Goal: Information Seeking & Learning: Find specific fact

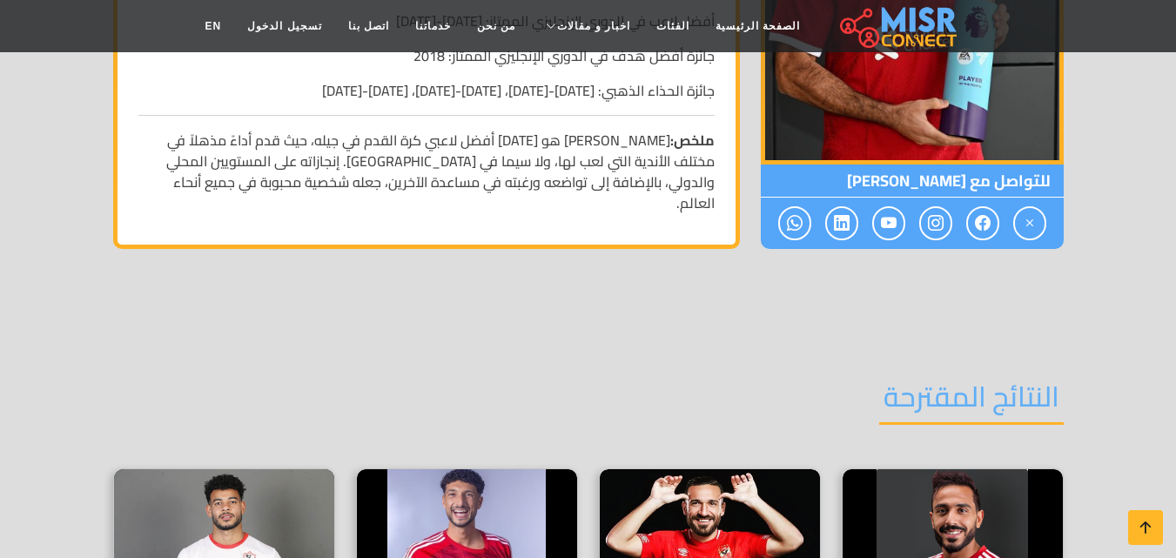
scroll to position [2618, 0]
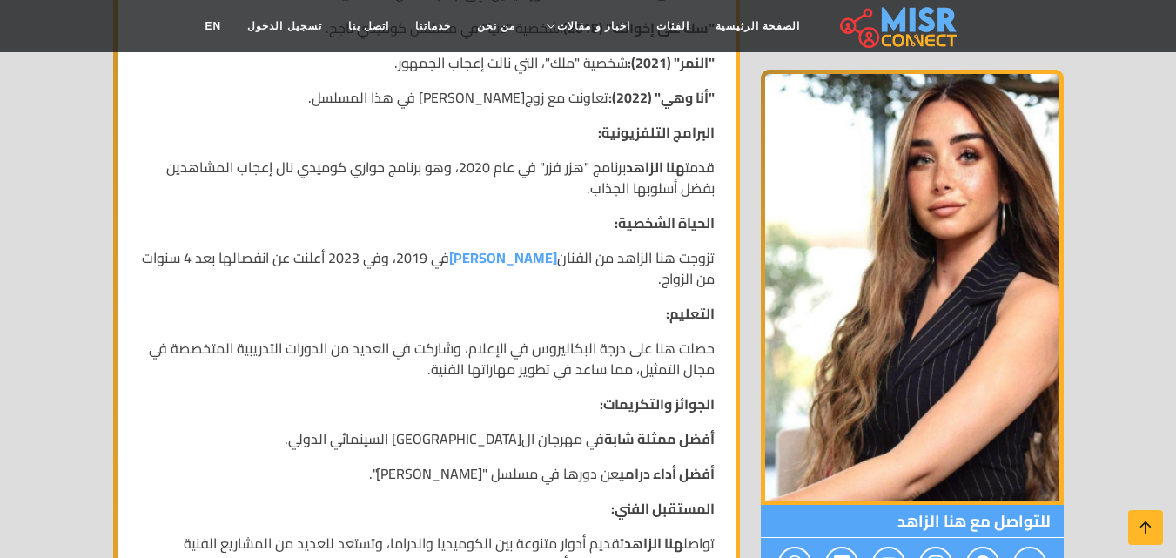
scroll to position [926, 0]
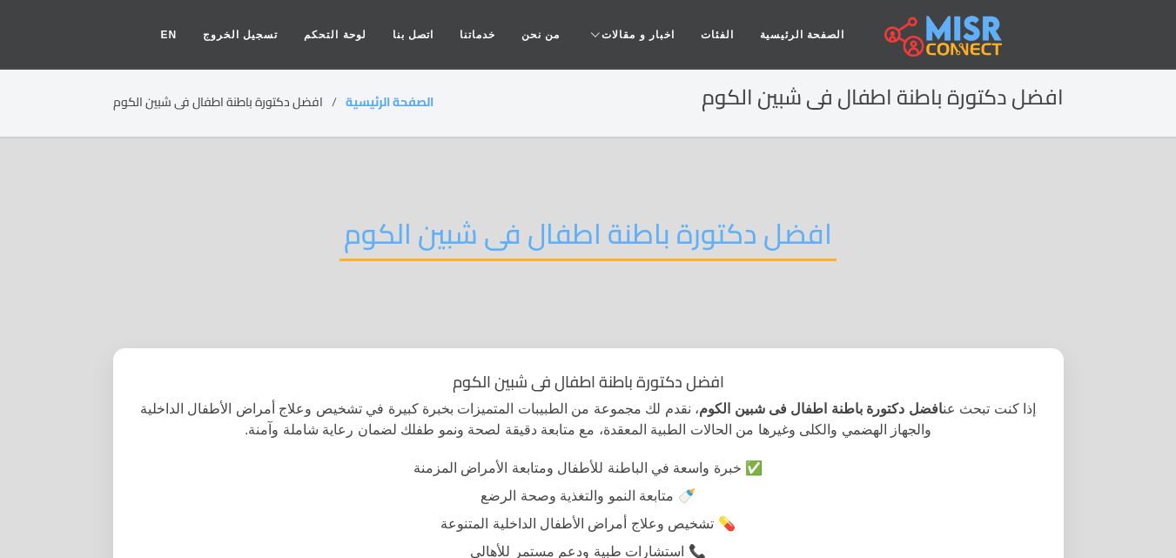
click at [797, 236] on h2 "افضل دكتورة باطنة اطفال فى شبين الكوم" at bounding box center [588, 239] width 497 height 44
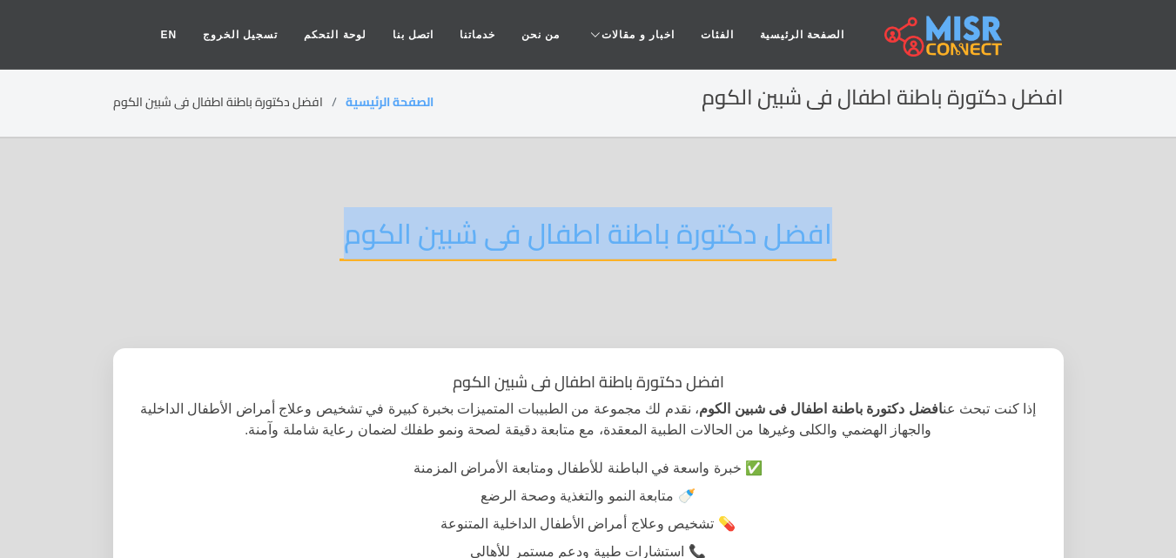
click at [797, 236] on h2 "افضل دكتورة باطنة اطفال فى شبين الكوم" at bounding box center [588, 239] width 497 height 44
copy div "افضل دكتورة باطنة اطفال فى شبين الكوم"
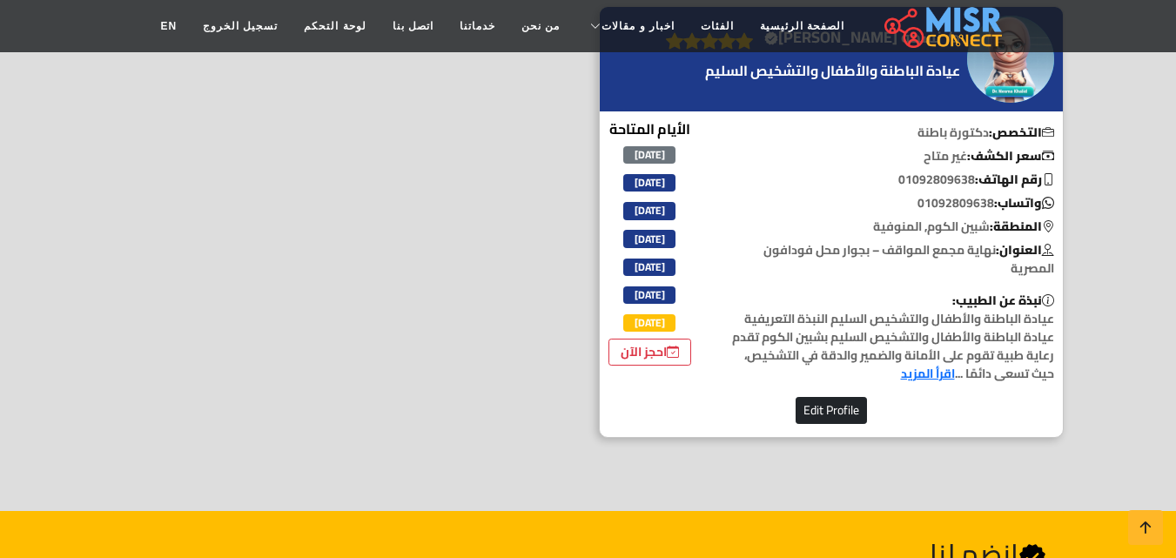
scroll to position [705, 0]
